Goal: Transaction & Acquisition: Download file/media

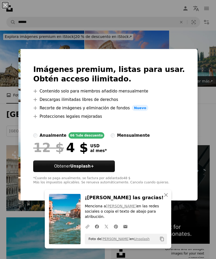
scroll to position [374, 0]
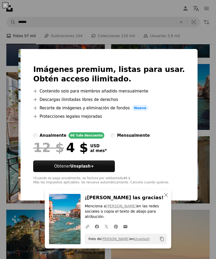
click at [207, 109] on div "An X shape An X shape Cerrar ¡[PERSON_NAME] las gracias! Menciona a [PERSON_NAM…" at bounding box center [108, 129] width 216 height 259
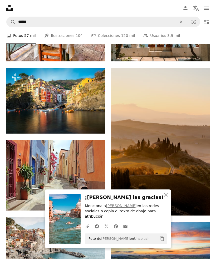
scroll to position [516, 0]
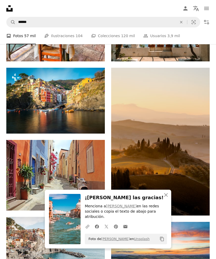
click at [195, 209] on link "Arrow pointing down" at bounding box center [199, 206] width 11 height 8
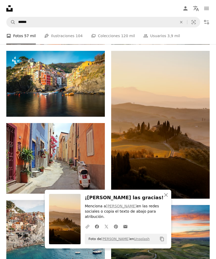
click at [94, 183] on icon "Descargar" at bounding box center [94, 184] width 3 height 4
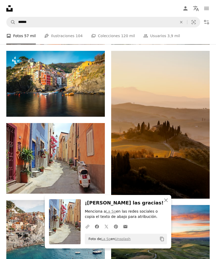
click at [165, 204] on icon "An X shape" at bounding box center [166, 200] width 6 height 6
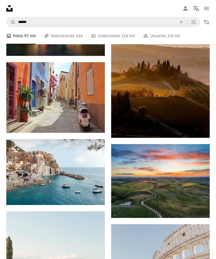
scroll to position [595, 0]
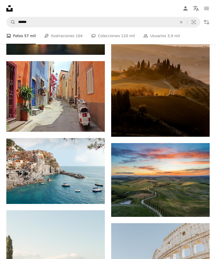
click at [201, 207] on link "Arrow pointing down" at bounding box center [199, 207] width 11 height 8
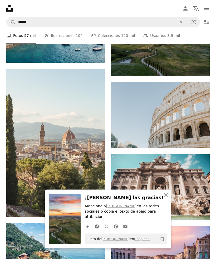
scroll to position [736, 0]
click at [95, 207] on icon "Descargar" at bounding box center [94, 208] width 3 height 4
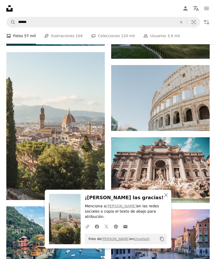
click at [198, 126] on link "Arrow pointing down" at bounding box center [199, 121] width 11 height 8
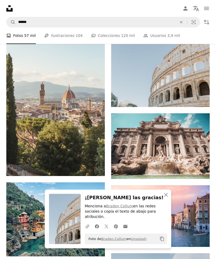
scroll to position [777, 0]
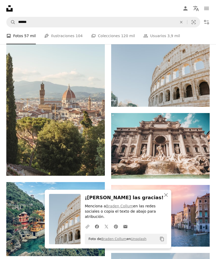
click at [198, 172] on icon "Arrow pointing down" at bounding box center [199, 169] width 4 height 6
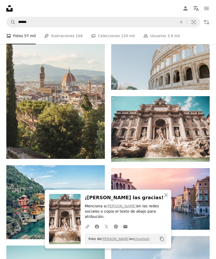
click at [164, 198] on icon "An X shape" at bounding box center [166, 195] width 6 height 6
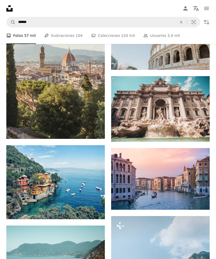
scroll to position [814, 0]
click at [98, 207] on link "Arrow pointing down" at bounding box center [94, 210] width 11 height 8
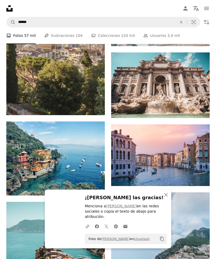
scroll to position [838, 0]
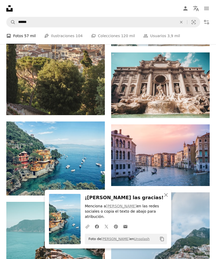
click at [200, 178] on icon "Arrow pointing down" at bounding box center [199, 176] width 4 height 6
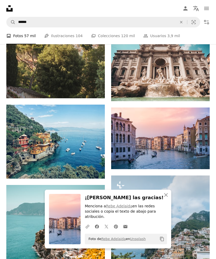
click at [165, 198] on icon "An X shape" at bounding box center [166, 195] width 6 height 6
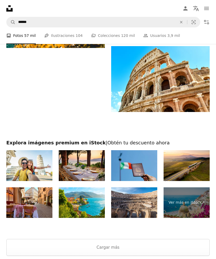
scroll to position [1116, 0]
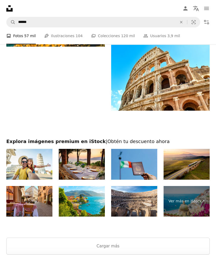
click at [176, 247] on button "Cargar más" at bounding box center [108, 246] width 204 height 17
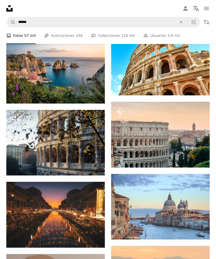
scroll to position [1132, 0]
click at [95, 237] on icon "Arrow pointing down" at bounding box center [94, 238] width 4 height 6
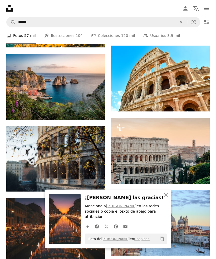
scroll to position [1115, 0]
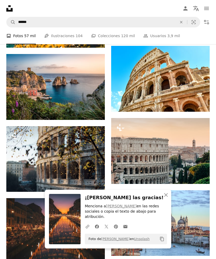
click at [165, 200] on button "An X shape Cerrar" at bounding box center [166, 195] width 11 height 11
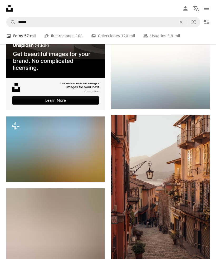
scroll to position [1410, 0]
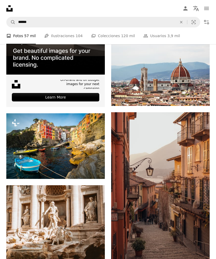
click at [96, 253] on icon "Arrow pointing down" at bounding box center [94, 250] width 4 height 6
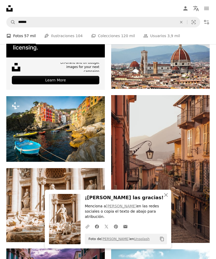
click at [166, 198] on icon "An X shape" at bounding box center [166, 195] width 6 height 6
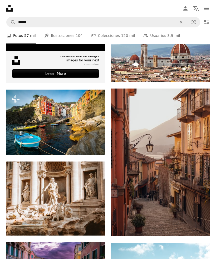
scroll to position [1454, 0]
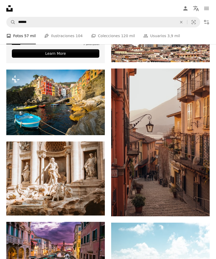
click at [202, 211] on link "Arrow pointing down" at bounding box center [199, 207] width 11 height 8
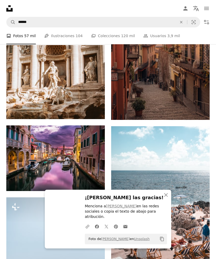
click at [167, 200] on button "An X shape Cerrar" at bounding box center [166, 195] width 11 height 11
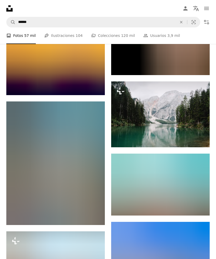
scroll to position [2150, 0]
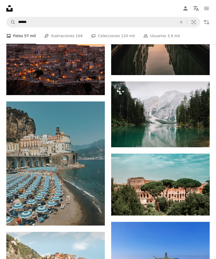
click at [97, 218] on link "Arrow pointing down" at bounding box center [94, 216] width 11 height 8
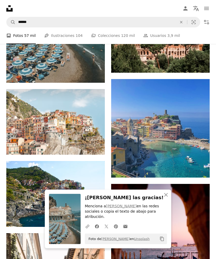
scroll to position [2293, 0]
click at [97, 225] on img at bounding box center [55, 194] width 99 height 66
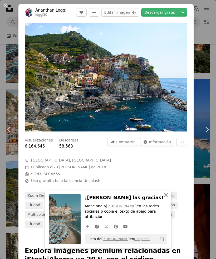
click at [203, 135] on link "Chevron right" at bounding box center [207, 129] width 18 height 51
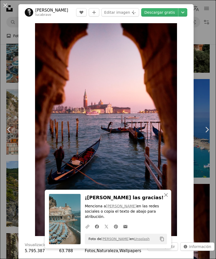
click at [20, 184] on div "Zoom in" at bounding box center [105, 130] width 175 height 218
click at [12, 134] on icon "Chevron left" at bounding box center [9, 130] width 8 height 8
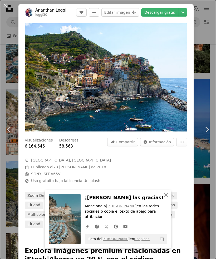
click at [9, 15] on div "An X shape Chevron left Chevron right An X shape Cerrar ¡[PERSON_NAME] las grac…" at bounding box center [108, 129] width 216 height 259
click at [9, 15] on nav "Unsplash logo Página de inicio de Unsplash A photo Pen Tool A compass A stack o…" at bounding box center [108, 8] width 216 height 17
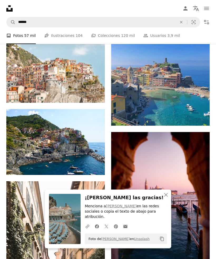
scroll to position [2348, 0]
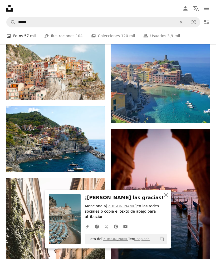
click at [92, 167] on link "Arrow pointing down" at bounding box center [94, 163] width 11 height 8
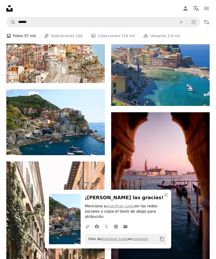
click at [165, 198] on icon "An X shape" at bounding box center [166, 195] width 6 height 6
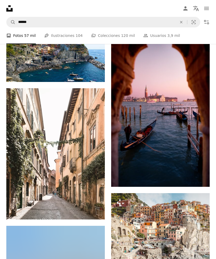
scroll to position [2439, 0]
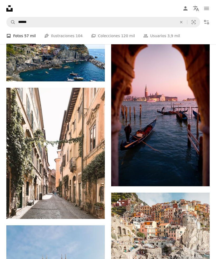
click at [95, 214] on link "Arrow pointing down" at bounding box center [94, 210] width 11 height 8
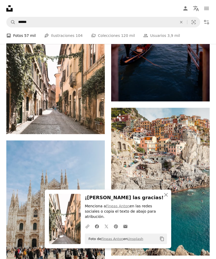
scroll to position [2527, 0]
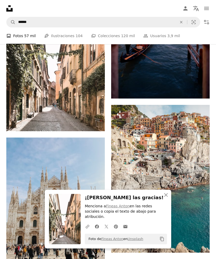
click at [170, 200] on button "An X shape Cerrar" at bounding box center [166, 195] width 11 height 11
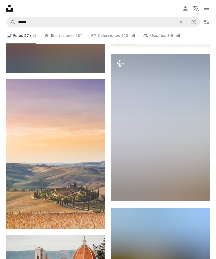
scroll to position [2942, 0]
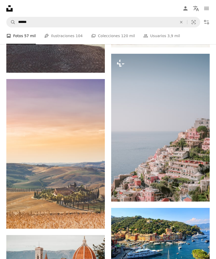
click at [97, 223] on link "Arrow pointing down" at bounding box center [94, 219] width 11 height 8
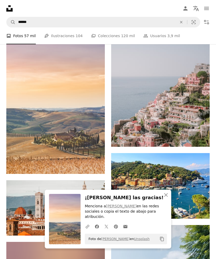
scroll to position [3038, 0]
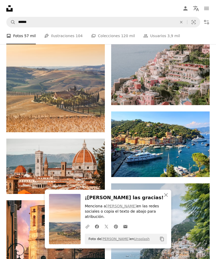
click at [164, 198] on icon "An X shape" at bounding box center [166, 195] width 6 height 6
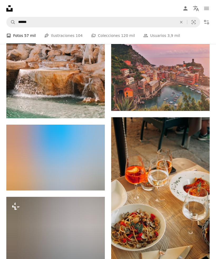
scroll to position [3760, 0]
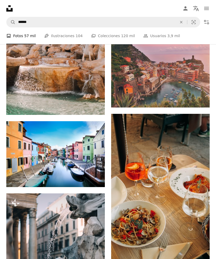
click at [201, 255] on icon "Arrow pointing down" at bounding box center [199, 252] width 4 height 6
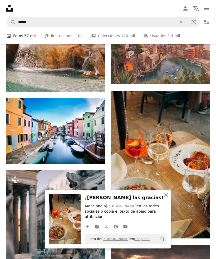
click at [169, 198] on icon "An X shape" at bounding box center [166, 195] width 6 height 6
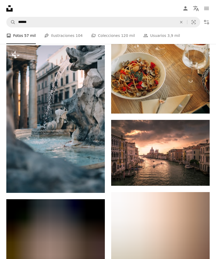
scroll to position [3908, 0]
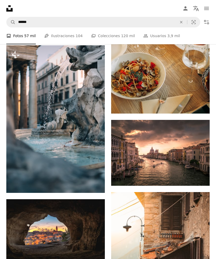
click at [97, 257] on link "Arrow pointing down" at bounding box center [94, 256] width 11 height 8
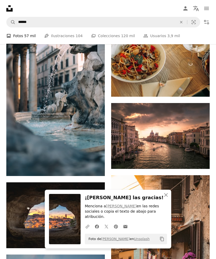
click at [162, 200] on button "An X shape Cerrar" at bounding box center [166, 195] width 11 height 11
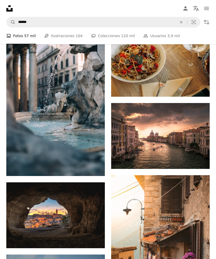
click at [75, 218] on img at bounding box center [55, 216] width 99 height 66
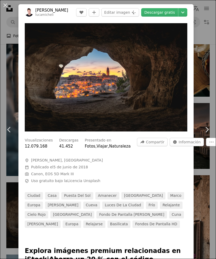
click at [198, 203] on div "An X shape Chevron left Chevron right [PERSON_NAME] A heart A plus sign Editar …" at bounding box center [108, 129] width 216 height 259
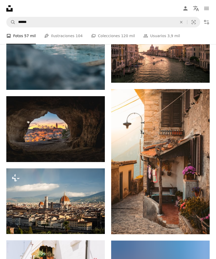
scroll to position [4015, 0]
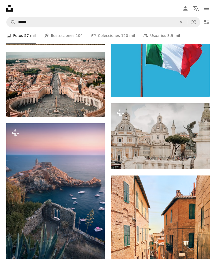
click at [163, 258] on img at bounding box center [160, 241] width 99 height 131
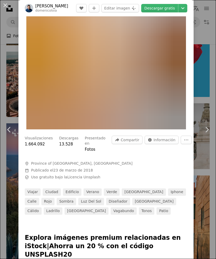
scroll to position [106, 0]
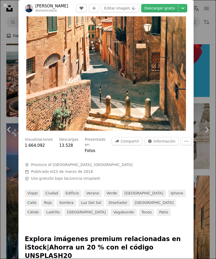
click at [194, 222] on div at bounding box center [105, 225] width 175 height 19
click at [198, 222] on div "An X shape Chevron left Chevron right [PERSON_NAME] A heart A plus sign Editar …" at bounding box center [108, 129] width 216 height 259
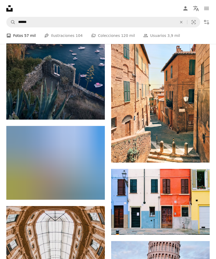
scroll to position [4797, 0]
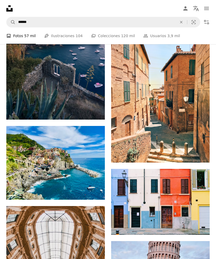
click at [94, 192] on icon "Descargar" at bounding box center [94, 190] width 3 height 4
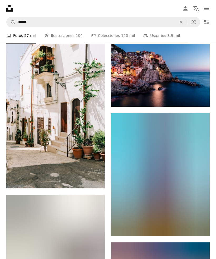
scroll to position [4210, 0]
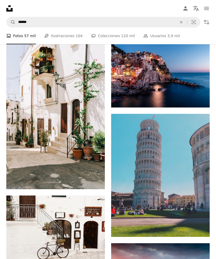
click at [202, 102] on link "Arrow pointing down" at bounding box center [199, 98] width 11 height 8
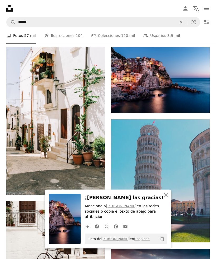
scroll to position [4194, 0]
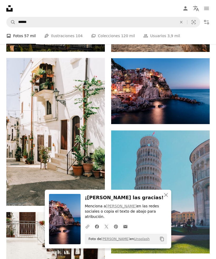
click at [163, 200] on button "An X shape Cerrar" at bounding box center [166, 195] width 11 height 11
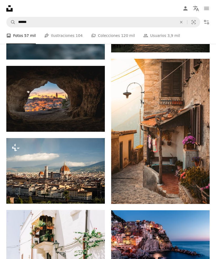
scroll to position [4041, 0]
click at [94, 124] on icon "Descargar" at bounding box center [94, 122] width 3 height 4
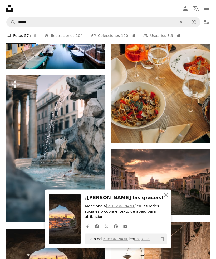
scroll to position [3864, 0]
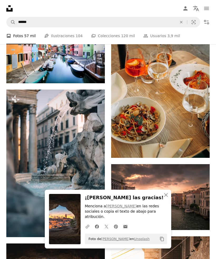
click at [196, 153] on link "Arrow pointing down" at bounding box center [199, 148] width 11 height 8
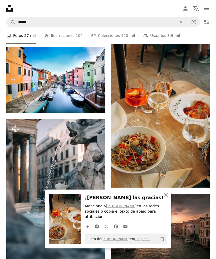
scroll to position [3833, 0]
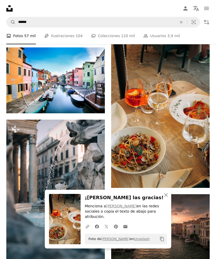
click at [172, 163] on img at bounding box center [160, 114] width 99 height 148
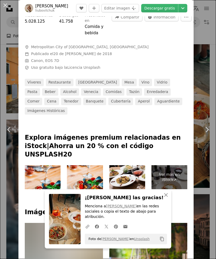
scroll to position [230, 0]
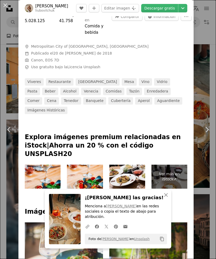
click at [11, 77] on div "An X shape Chevron left Chevron right An X shape Cerrar ¡[PERSON_NAME] las grac…" at bounding box center [108, 129] width 216 height 259
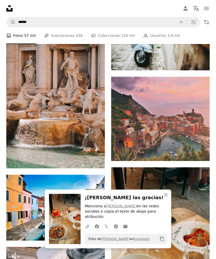
scroll to position [3702, 0]
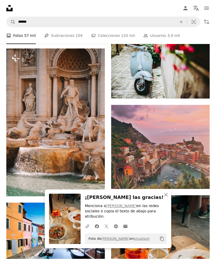
click at [179, 179] on img at bounding box center [160, 147] width 99 height 84
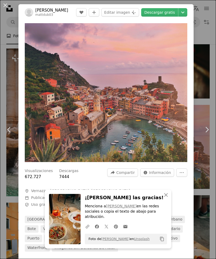
click at [8, 2] on button "An X shape" at bounding box center [5, 5] width 6 height 6
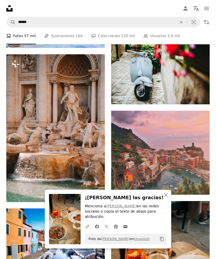
scroll to position [3671, 0]
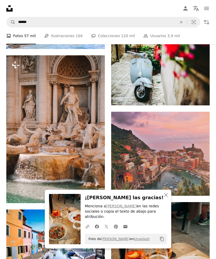
click at [195, 191] on link "Arrow pointing down" at bounding box center [199, 186] width 11 height 8
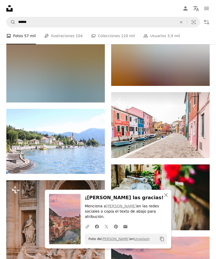
scroll to position [3545, 0]
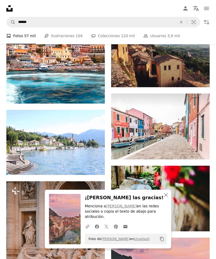
click at [97, 162] on img at bounding box center [55, 142] width 99 height 65
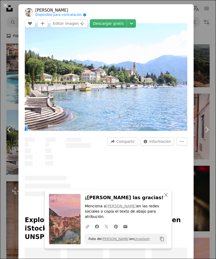
click at [97, 162] on div "––– –– –– ––– –––– ––––" at bounding box center [83, 152] width 35 height 30
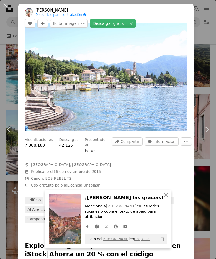
click at [198, 74] on div "An X shape Chevron left Chevron right An X shape Cerrar ¡[PERSON_NAME] las grac…" at bounding box center [108, 129] width 216 height 259
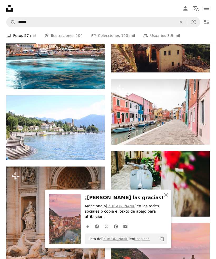
scroll to position [3560, 0]
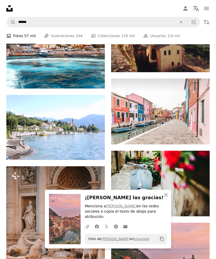
click at [97, 155] on link "Arrow pointing down" at bounding box center [94, 150] width 11 height 8
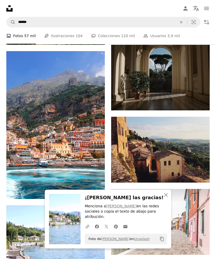
scroll to position [3449, 0]
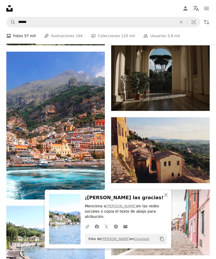
click at [96, 193] on icon "Arrow pointing down" at bounding box center [94, 190] width 4 height 6
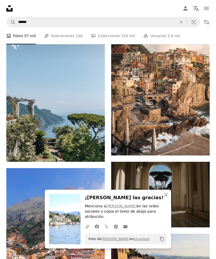
scroll to position [3332, 0]
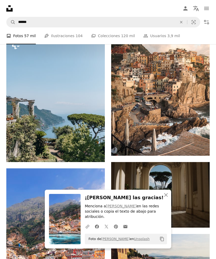
click at [175, 144] on img at bounding box center [160, 87] width 99 height 138
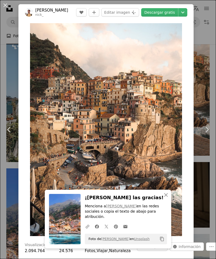
click at [8, 6] on button "An X shape" at bounding box center [5, 5] width 6 height 6
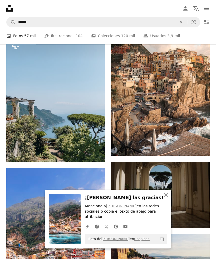
scroll to position [3329, 0]
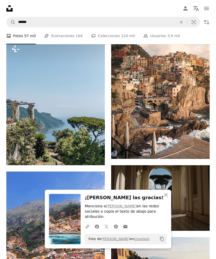
click at [198, 152] on icon "Arrow pointing down" at bounding box center [199, 149] width 4 height 6
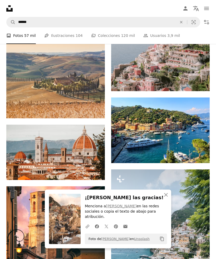
scroll to position [3052, 0]
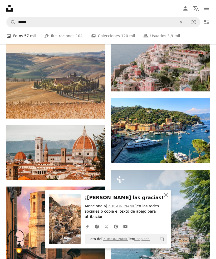
click at [197, 158] on link "Arrow pointing down" at bounding box center [199, 154] width 11 height 8
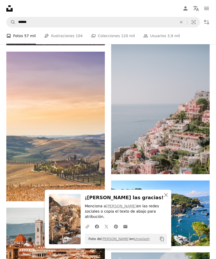
scroll to position [2968, 0]
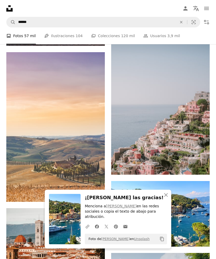
click at [95, 194] on icon "Arrow pointing down" at bounding box center [94, 192] width 4 height 6
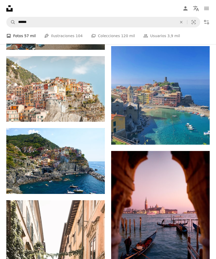
scroll to position [2326, 0]
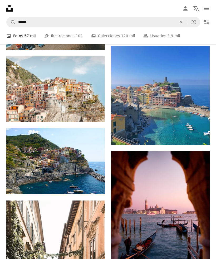
click at [96, 187] on icon "Arrow pointing down" at bounding box center [94, 185] width 4 height 6
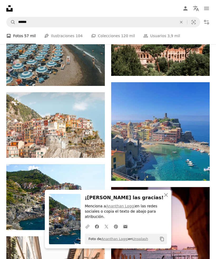
scroll to position [2288, 0]
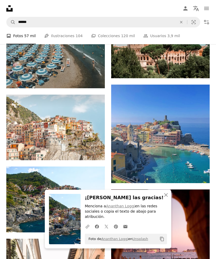
click at [94, 155] on button "A lock Descargar" at bounding box center [85, 151] width 30 height 8
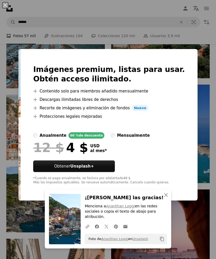
click at [202, 63] on div "An X shape An X shape Cerrar ¡[PERSON_NAME] las gracias! Menciona a [PERSON_NAM…" at bounding box center [108, 129] width 216 height 259
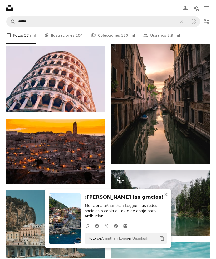
scroll to position [2061, 0]
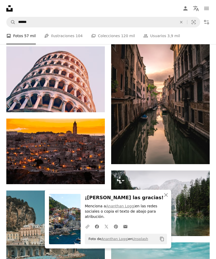
click at [97, 178] on link "Arrow pointing down" at bounding box center [94, 175] width 11 height 8
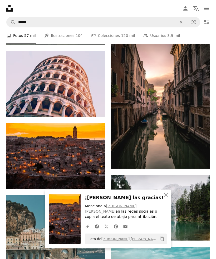
scroll to position [2056, 0]
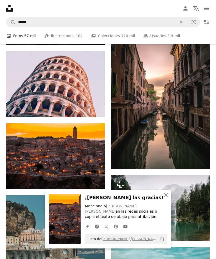
click at [200, 164] on link "Arrow pointing down" at bounding box center [199, 159] width 11 height 8
click at [198, 163] on icon "Arrow pointing down" at bounding box center [199, 159] width 4 height 6
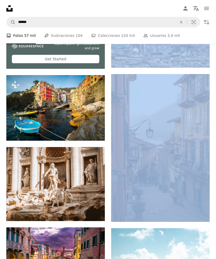
scroll to position [1448, 0]
click at [164, 196] on img at bounding box center [160, 148] width 99 height 148
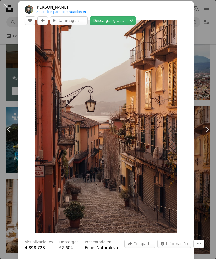
scroll to position [1415, 0]
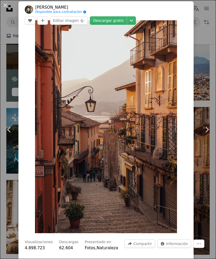
click at [121, 21] on link "Descargar gratis" at bounding box center [108, 20] width 37 height 8
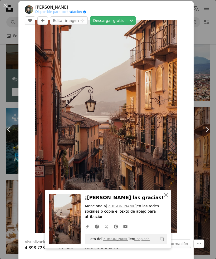
click at [202, 116] on link "Chevron right" at bounding box center [207, 129] width 18 height 51
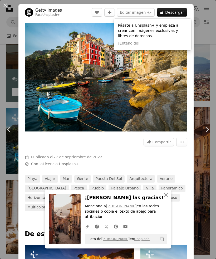
click at [2, 2] on button "An X shape" at bounding box center [5, 5] width 6 height 6
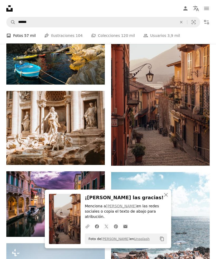
scroll to position [1504, 0]
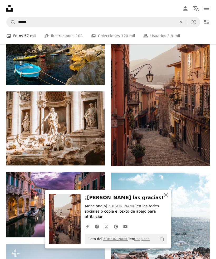
click at [97, 157] on link "Arrow pointing down" at bounding box center [94, 156] width 11 height 8
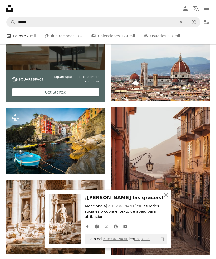
scroll to position [1412, 0]
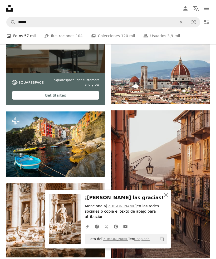
click at [95, 170] on button "A lock Descargar" at bounding box center [85, 168] width 30 height 8
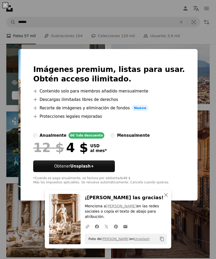
click at [182, 47] on div "An X shape An X shape Cerrar ¡[PERSON_NAME] las gracias! Menciona a [PERSON_NAM…" at bounding box center [108, 129] width 216 height 259
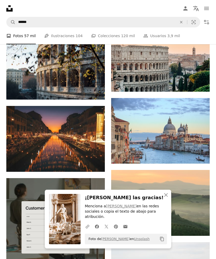
scroll to position [1207, 0]
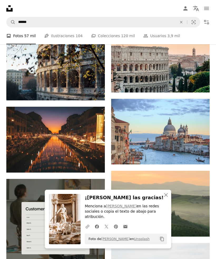
click at [200, 157] on icon "Arrow pointing down" at bounding box center [199, 155] width 4 height 6
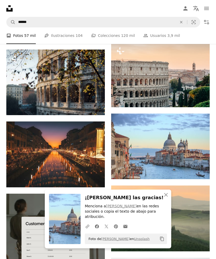
scroll to position [1192, 0]
click at [90, 175] on link "Arrow pointing down" at bounding box center [94, 178] width 11 height 8
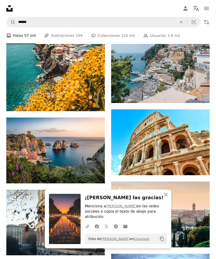
scroll to position [1052, 0]
click at [199, 169] on icon "Arrow pointing down" at bounding box center [199, 166] width 4 height 6
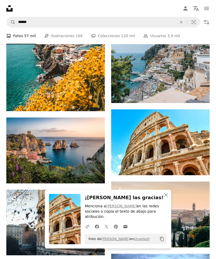
click at [98, 173] on link "Arrow pointing down" at bounding box center [94, 174] width 11 height 8
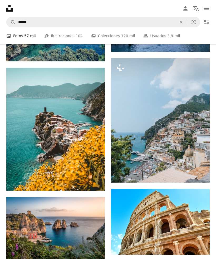
scroll to position [971, 0]
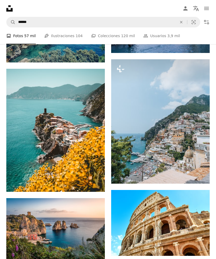
click at [193, 179] on button "A lock Descargar" at bounding box center [190, 174] width 30 height 8
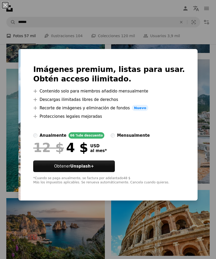
click at [192, 58] on div "An X shape Imágenes premium, listas para usar. Obtén acceso ilimitado. A plus s…" at bounding box center [108, 129] width 216 height 259
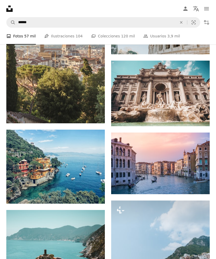
scroll to position [830, 0]
click at [94, 193] on icon "Arrow pointing down" at bounding box center [94, 194] width 4 height 6
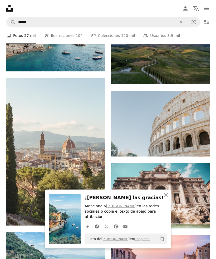
scroll to position [724, 0]
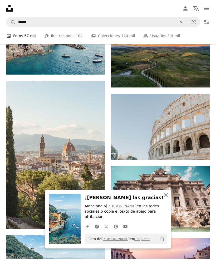
click at [196, 155] on link "Arrow pointing down" at bounding box center [199, 150] width 11 height 8
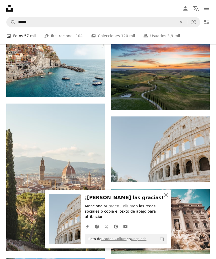
click at [165, 198] on icon "An X shape" at bounding box center [166, 195] width 6 height 6
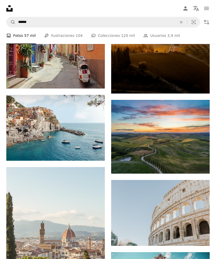
scroll to position [638, 0]
click at [195, 167] on link "Arrow pointing down" at bounding box center [199, 164] width 11 height 8
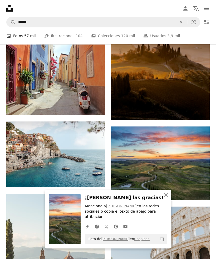
click at [166, 198] on icon "An X shape" at bounding box center [166, 195] width 6 height 6
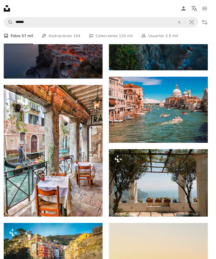
scroll to position [361, 0]
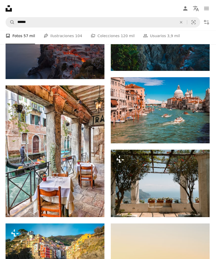
click at [95, 206] on icon "Arrow pointing down" at bounding box center [94, 207] width 4 height 6
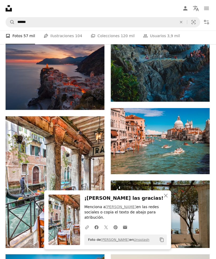
scroll to position [330, 0]
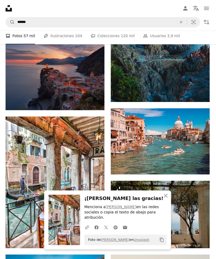
click at [196, 169] on link "Arrow pointing down" at bounding box center [199, 164] width 11 height 8
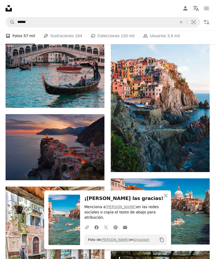
scroll to position [259, 0]
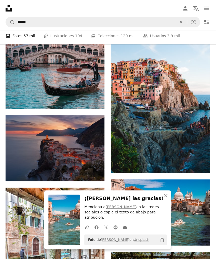
click at [94, 172] on icon "Arrow pointing down" at bounding box center [94, 171] width 4 height 6
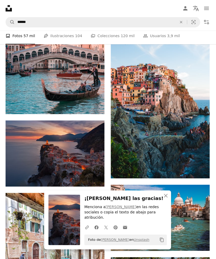
scroll to position [253, 0]
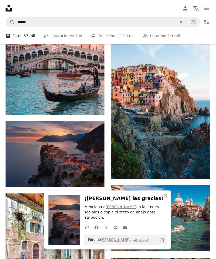
click at [199, 172] on icon "Arrow pointing down" at bounding box center [199, 169] width 4 height 6
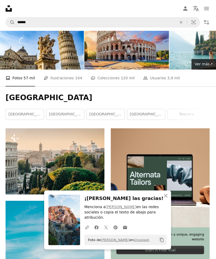
scroll to position [0, 0]
